Goal: Navigation & Orientation: Find specific page/section

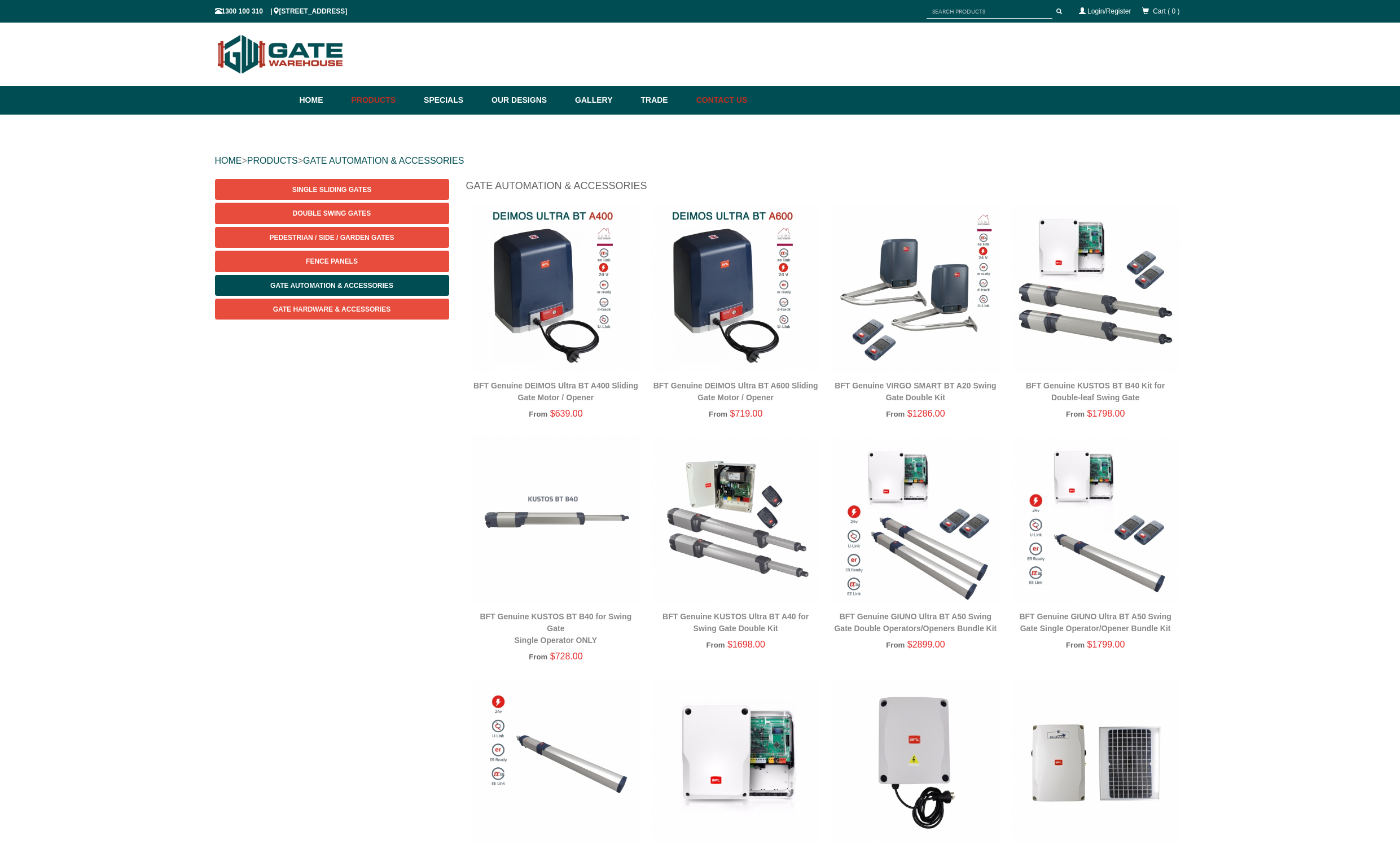
click at [748, 101] on link "Contact Us" at bounding box center [719, 100] width 57 height 28
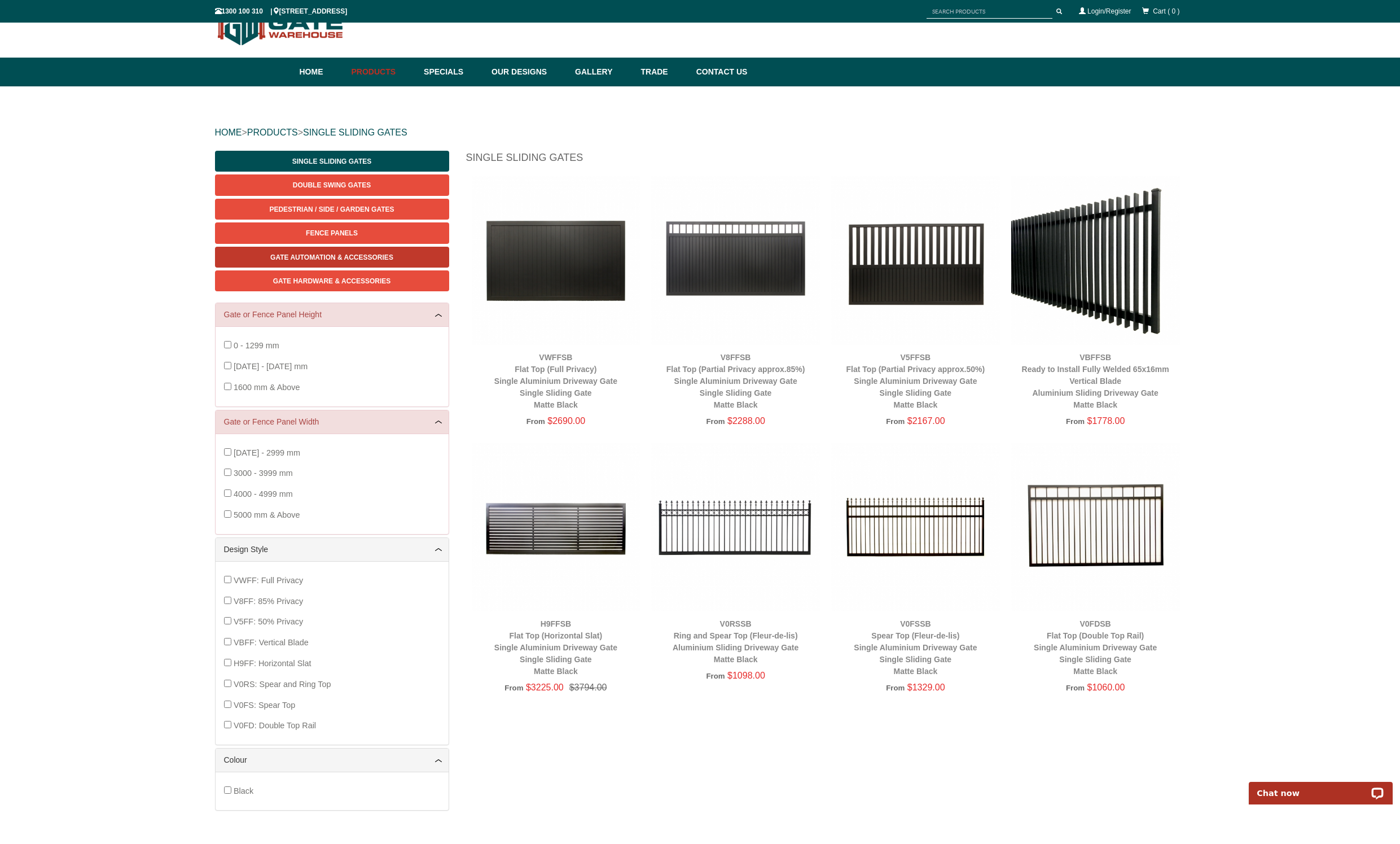
click at [347, 254] on span "Gate Automation & Accessories" at bounding box center [332, 257] width 123 height 8
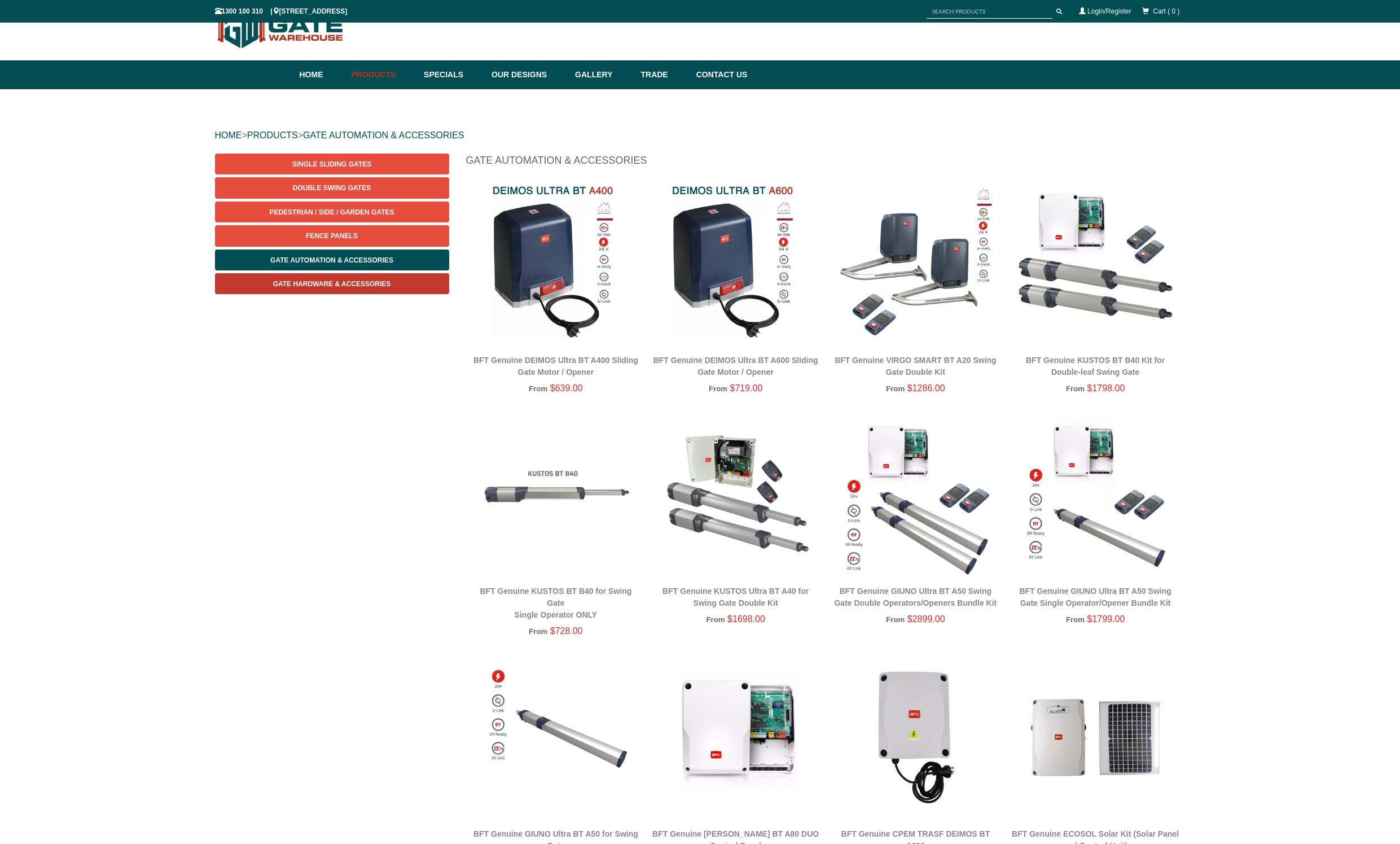
scroll to position [28, 0]
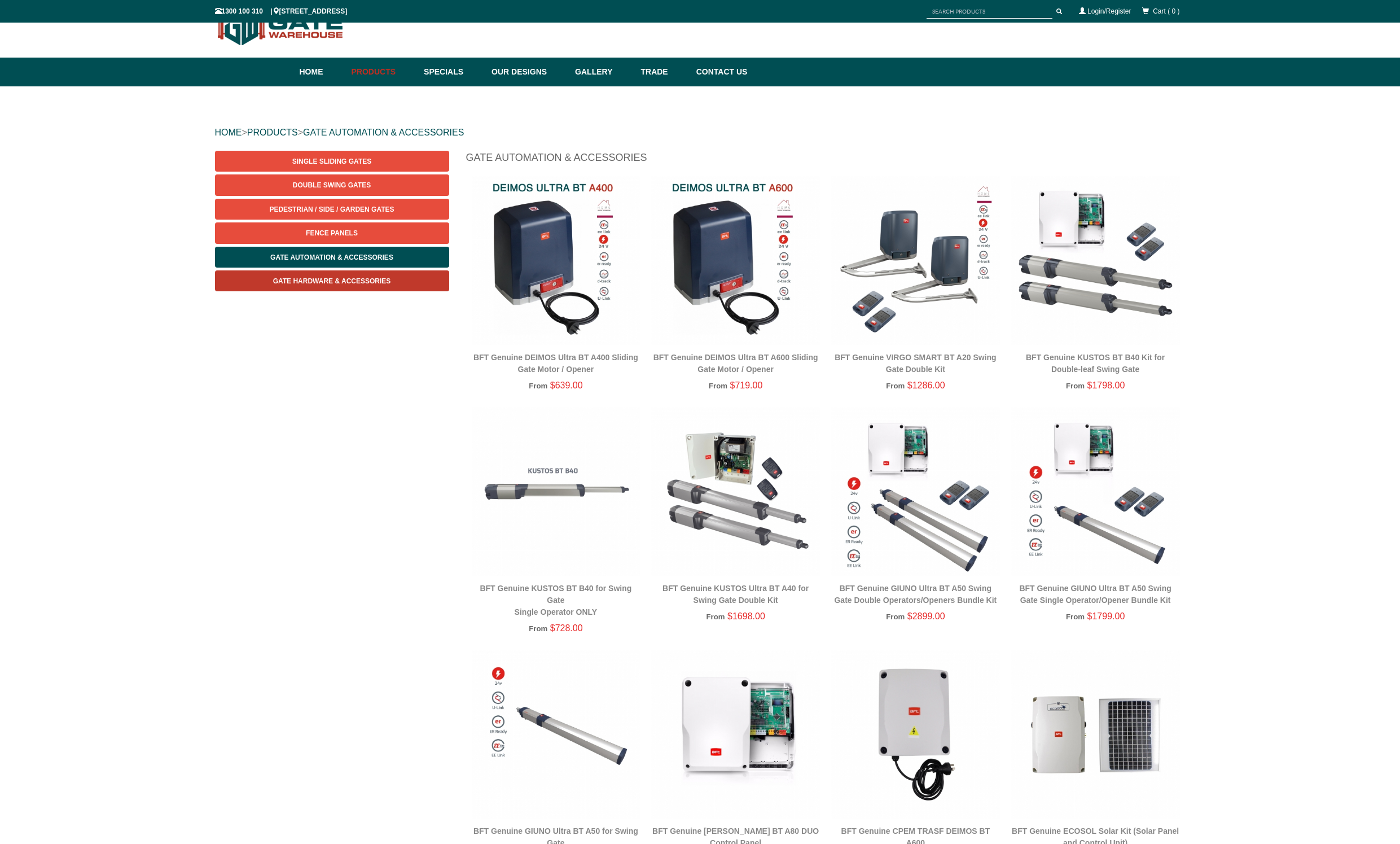
click at [351, 278] on span "Gate Hardware & Accessories" at bounding box center [332, 280] width 118 height 8
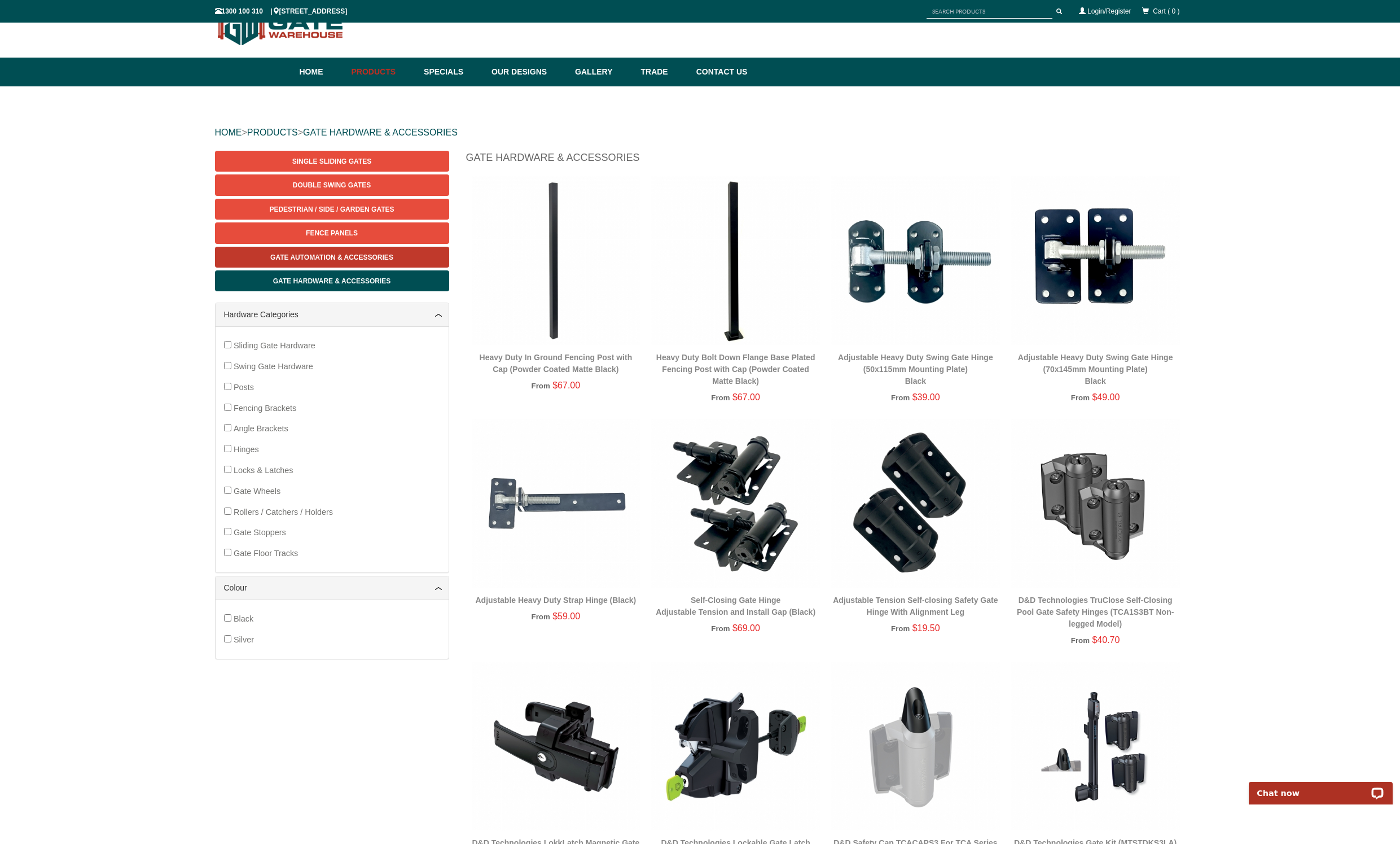
click at [373, 258] on span "Gate Automation & Accessories" at bounding box center [332, 257] width 123 height 8
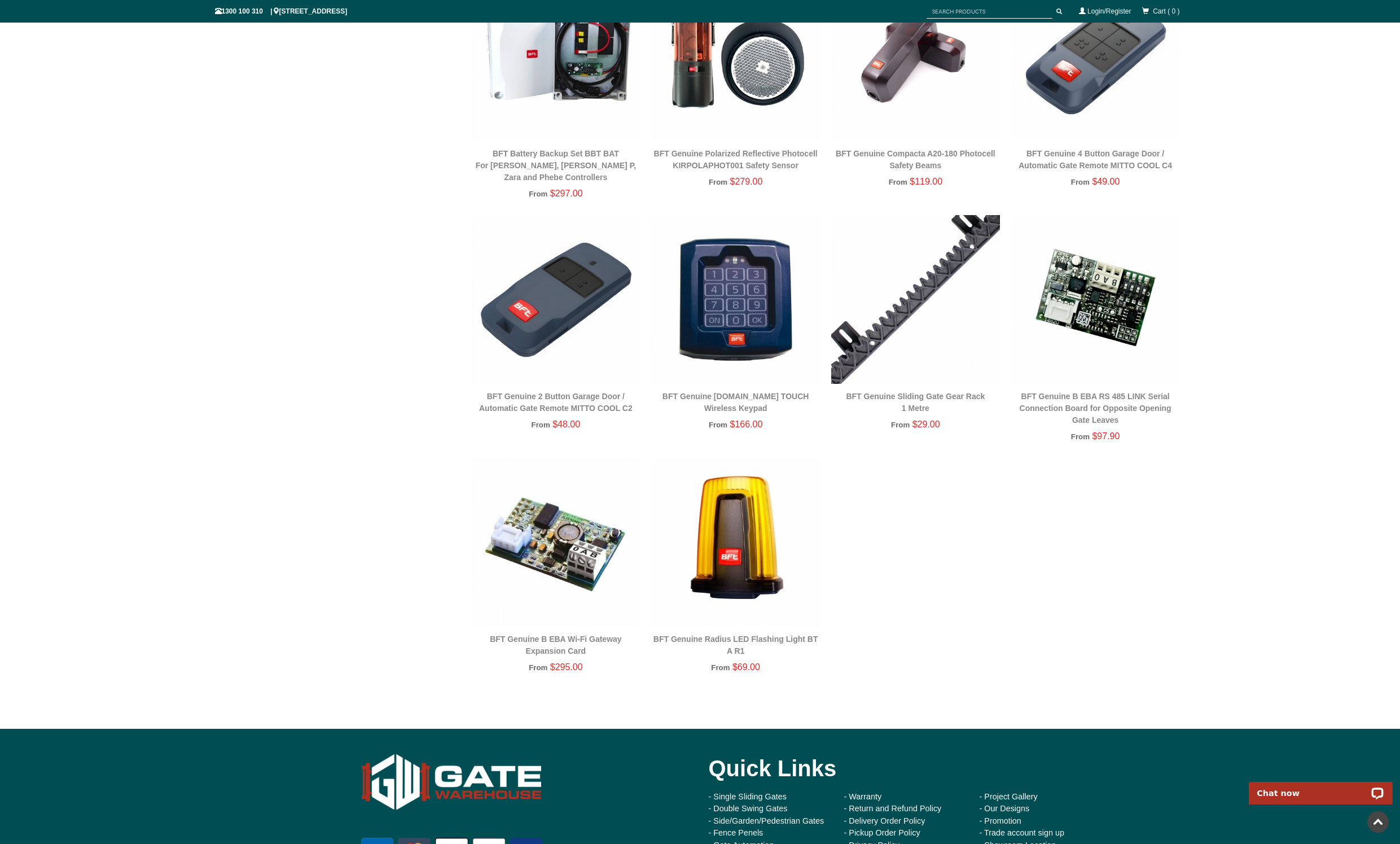
scroll to position [1263, 0]
